Goal: Information Seeking & Learning: Learn about a topic

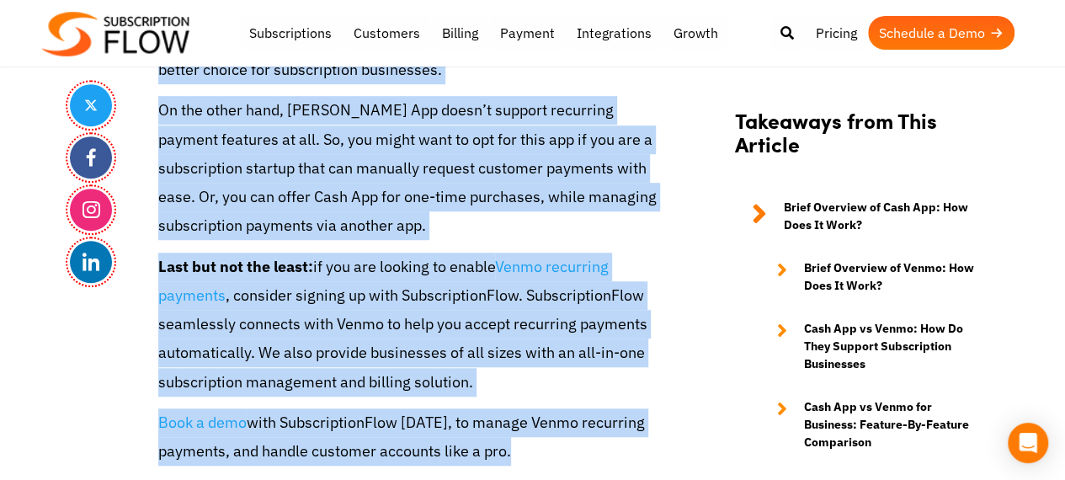
scroll to position [10191, 0]
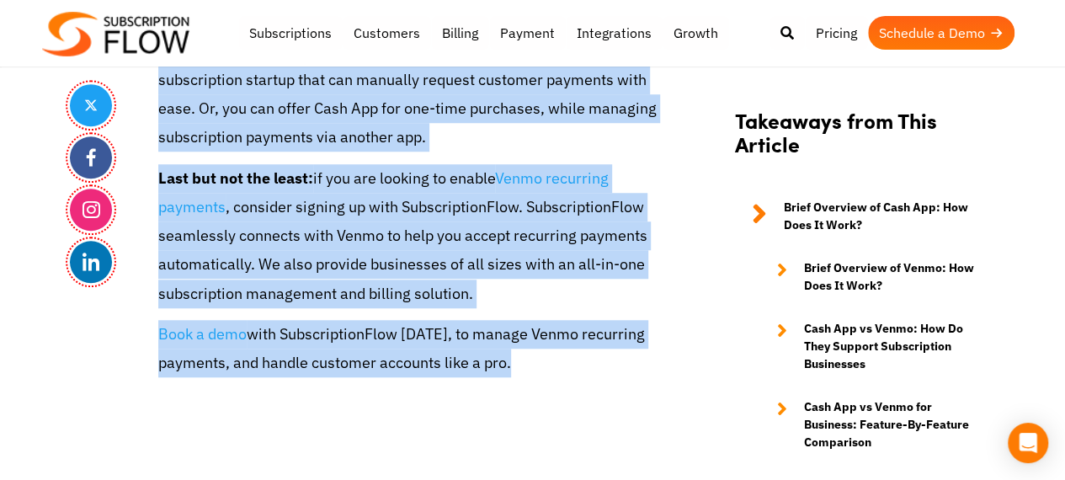
drag, startPoint x: 179, startPoint y: 169, endPoint x: 557, endPoint y: 346, distance: 417.5
copy article "Cash App vs Venmo: Which One Works Better for Subscription Businesses? Apr 30th…"
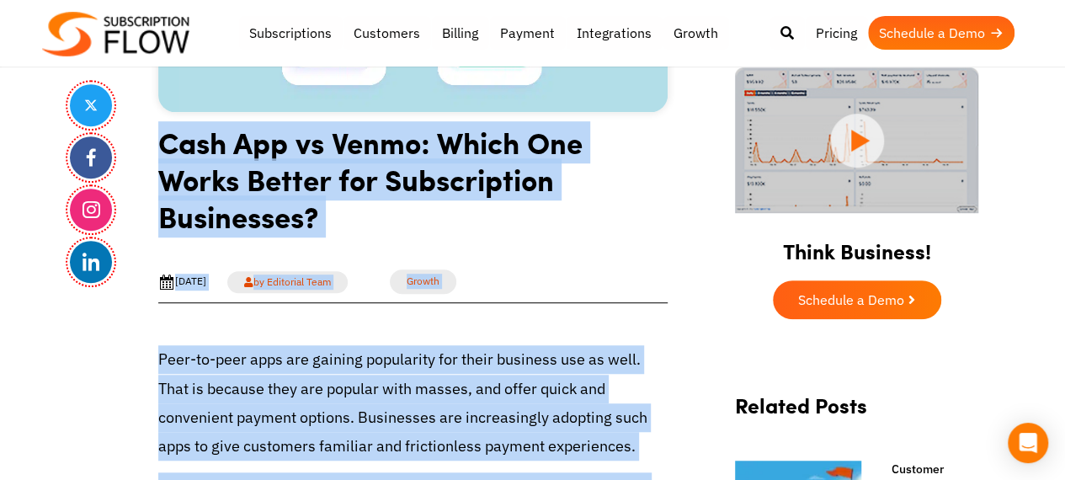
scroll to position [168, 0]
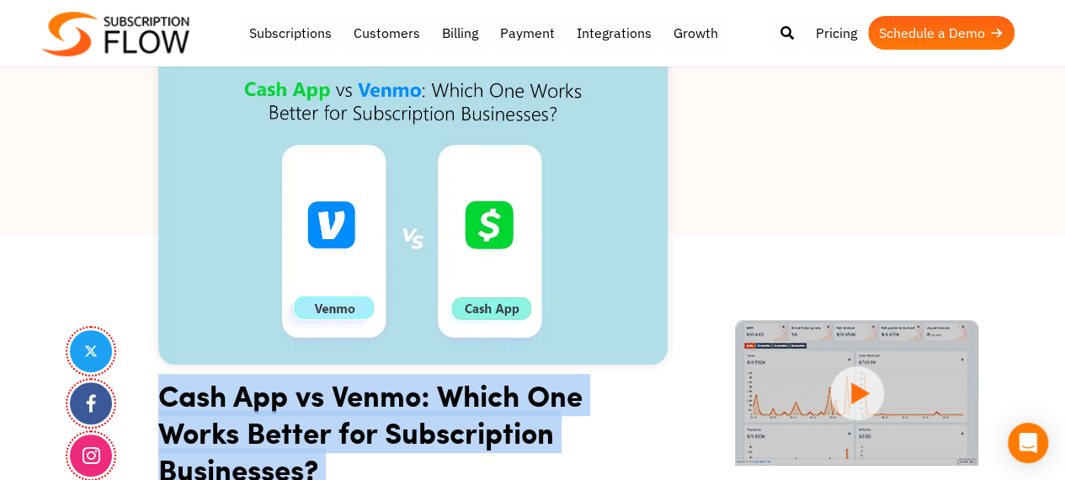
click at [529, 435] on h1 "Cash App vs Venmo: Which One Works Better for Subscription Businesses?" at bounding box center [413, 438] width 510 height 124
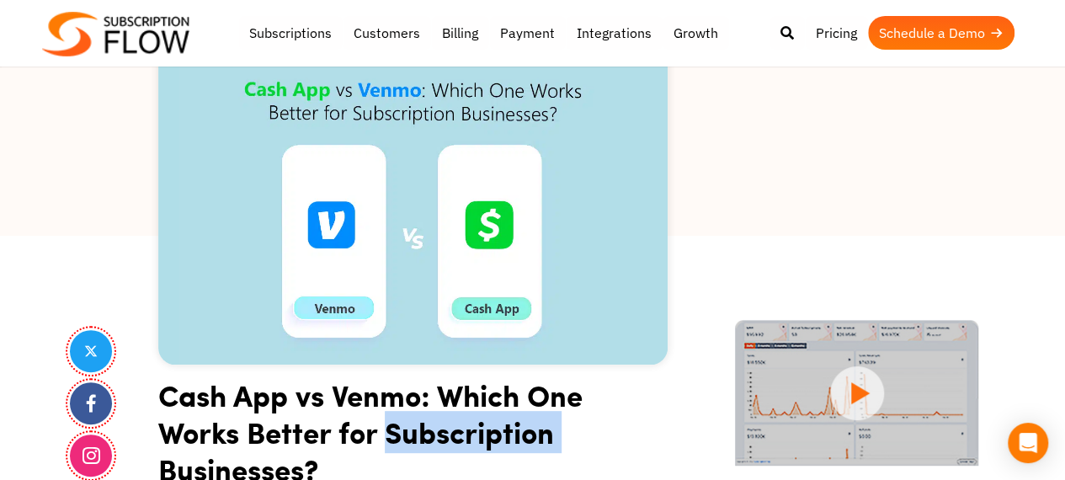
click at [529, 435] on h1 "Cash App vs Venmo: Which One Works Better for Subscription Businesses?" at bounding box center [413, 438] width 510 height 124
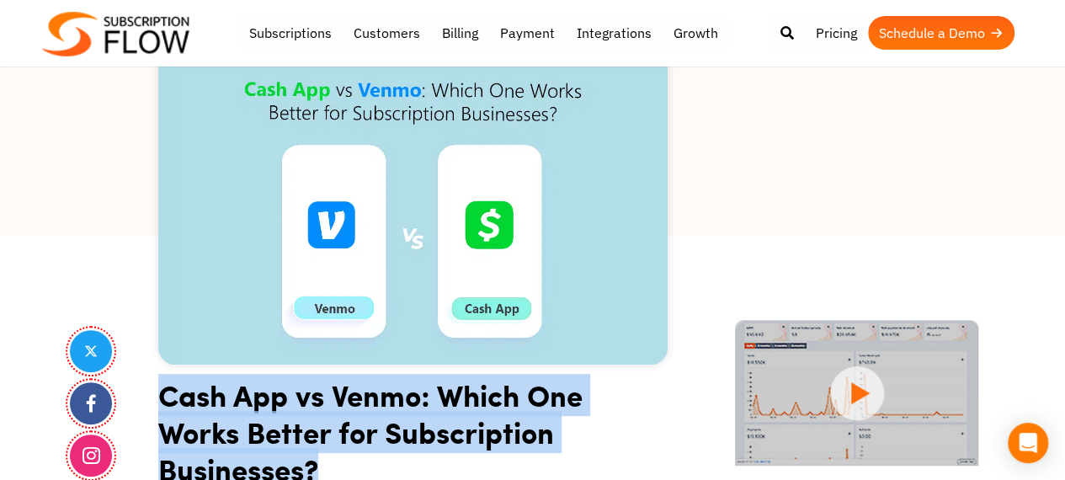
click at [529, 435] on h1 "Cash App vs Venmo: Which One Works Better for Subscription Businesses?" at bounding box center [413, 438] width 510 height 124
click at [389, 389] on h1 "Cash App vs Venmo: Which One Works Better for Subscription Businesses?" at bounding box center [413, 438] width 510 height 124
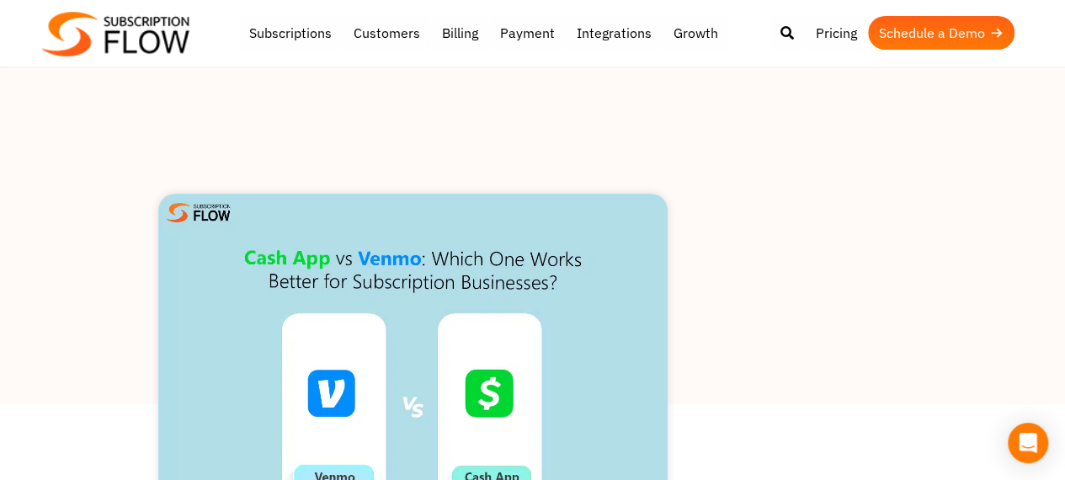
click at [933, 31] on link "Schedule a Demo" at bounding box center [941, 33] width 147 height 34
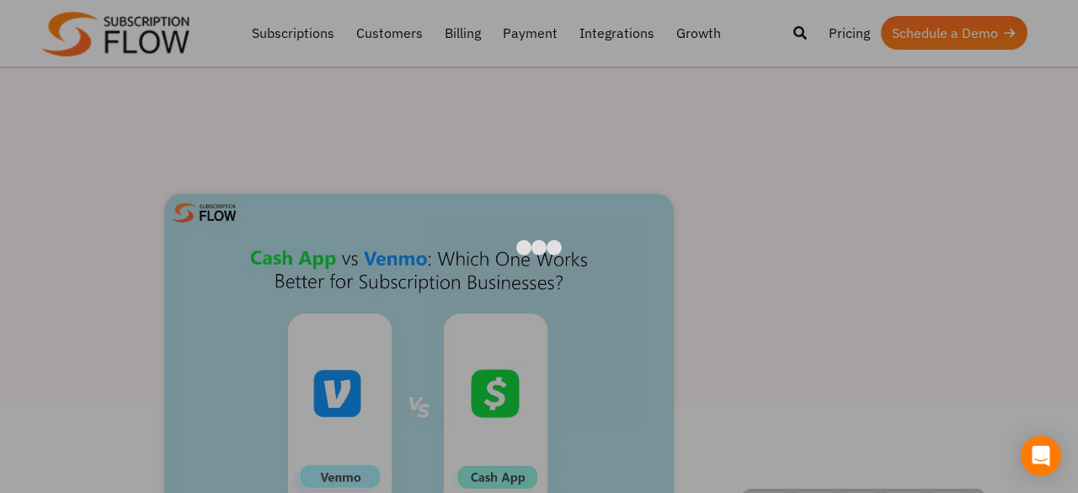
click at [987, 152] on div at bounding box center [539, 246] width 1078 height 493
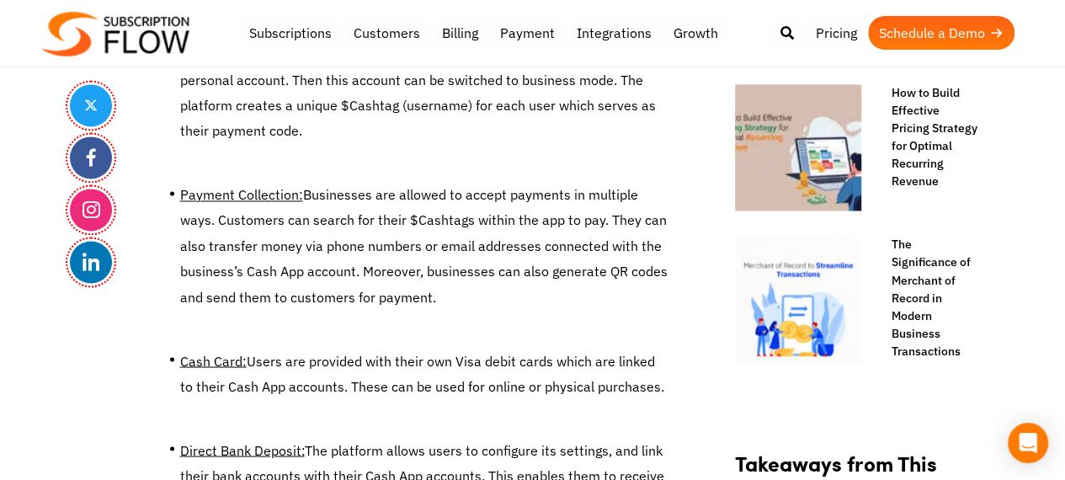
scroll to position [1432, 0]
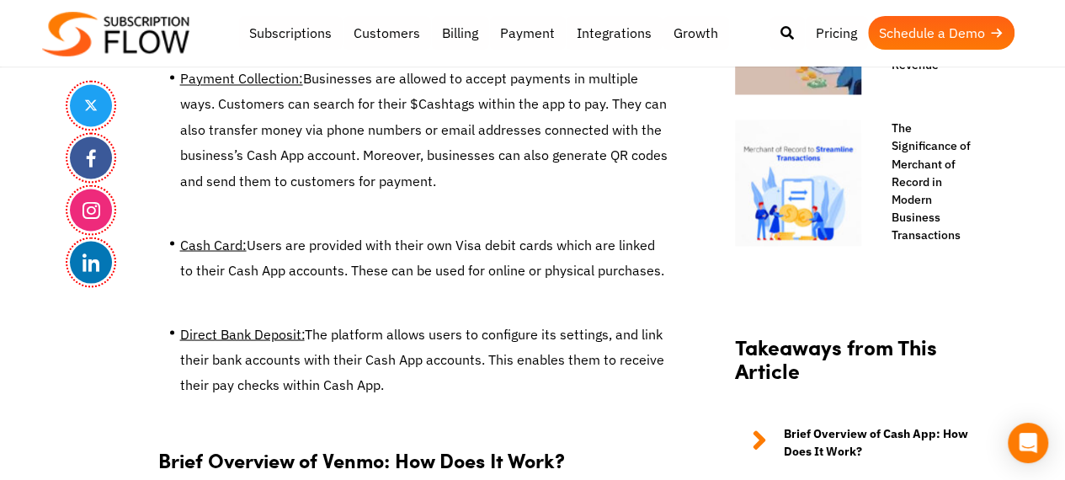
click at [222, 236] on u "Cash Card:" at bounding box center [213, 244] width 67 height 17
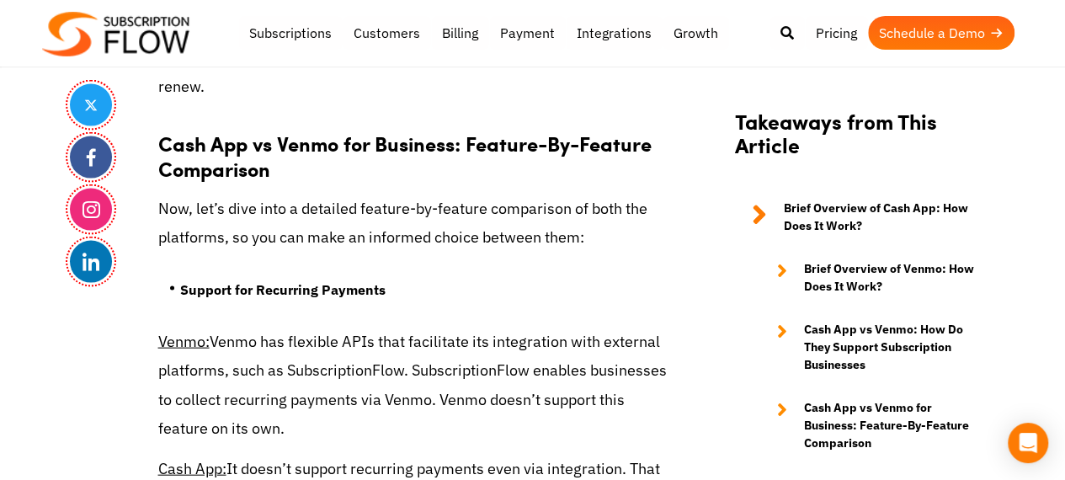
scroll to position [4885, 0]
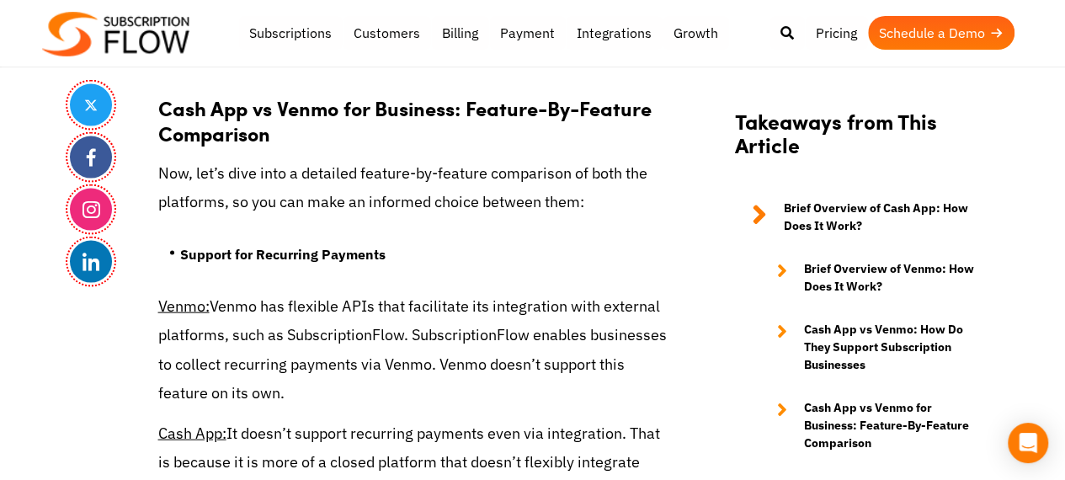
click at [191, 311] on u "Venmo:" at bounding box center [183, 305] width 51 height 19
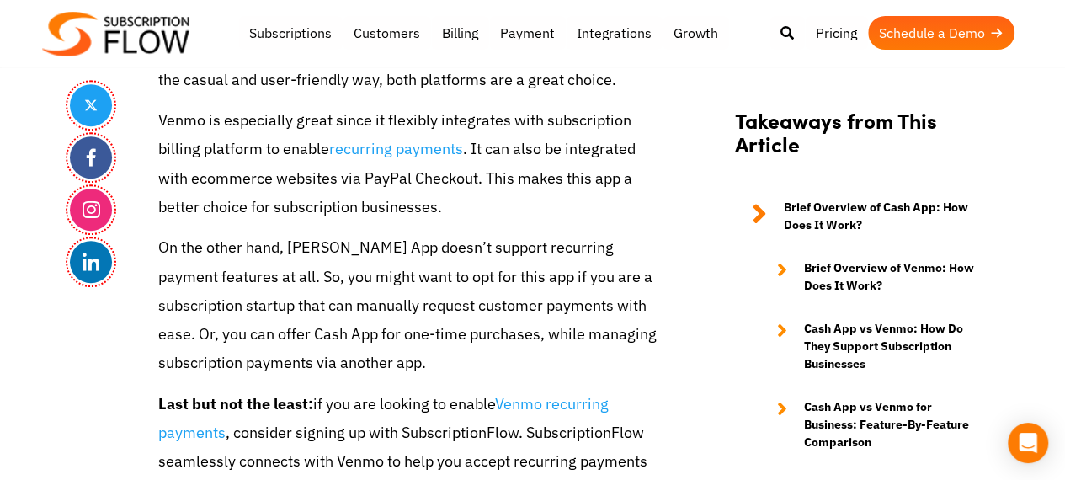
scroll to position [9938, 0]
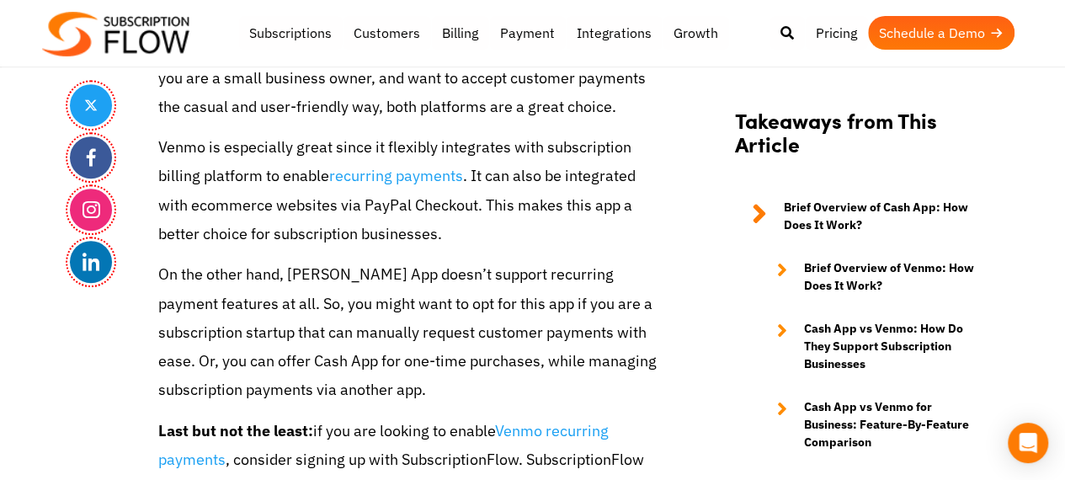
drag, startPoint x: 386, startPoint y: 183, endPoint x: 606, endPoint y: 151, distance: 222.1
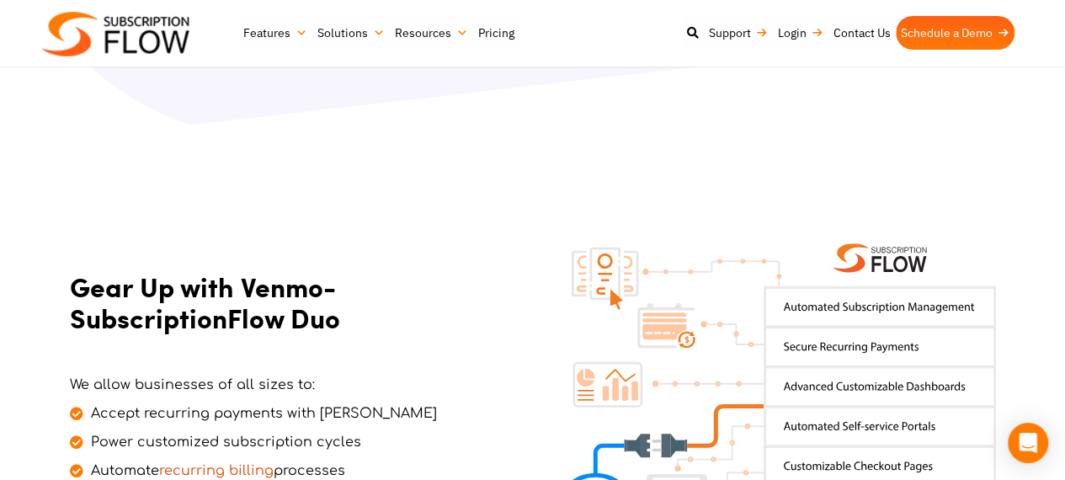
scroll to position [590, 0]
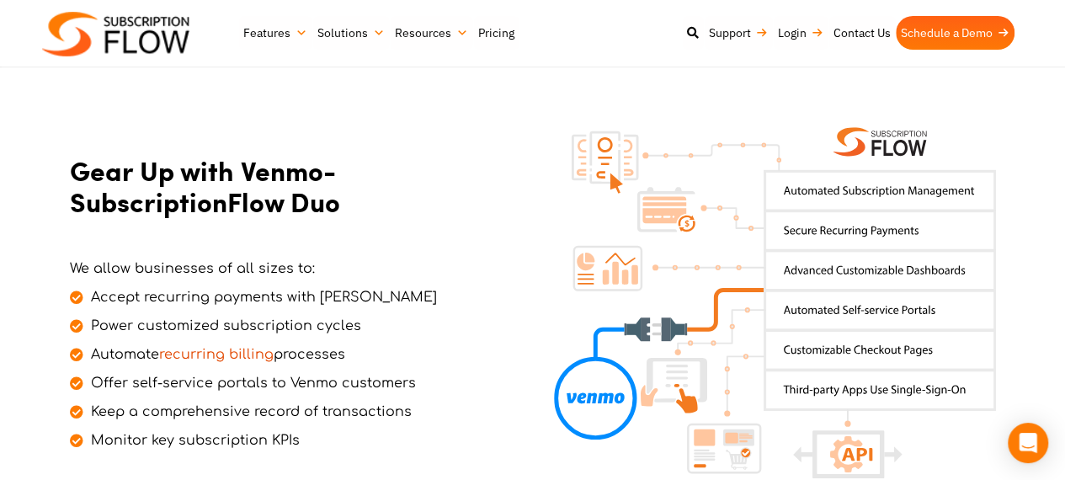
click at [873, 304] on img at bounding box center [775, 302] width 442 height 350
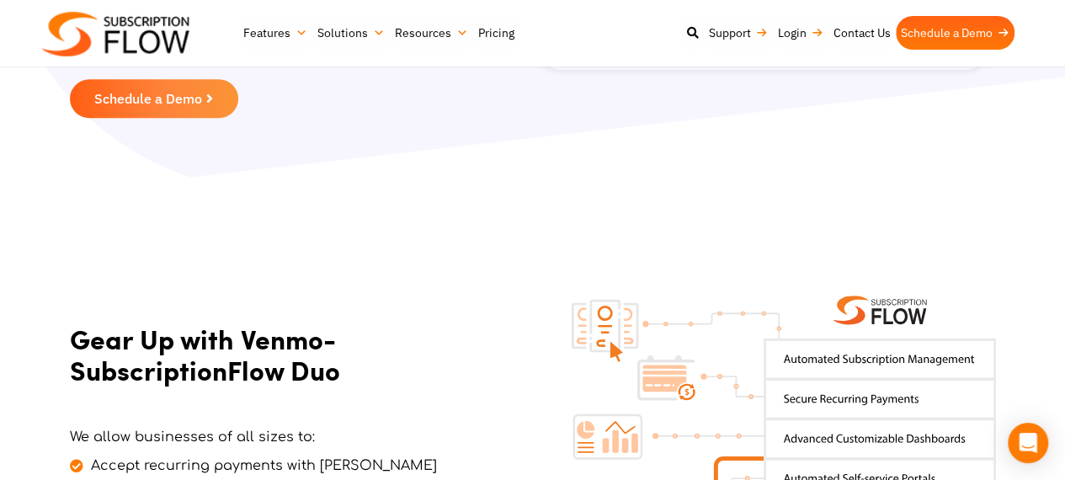
scroll to position [0, 0]
